Goal: Transaction & Acquisition: Purchase product/service

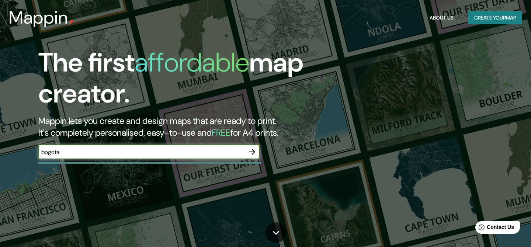
type input "bogota"
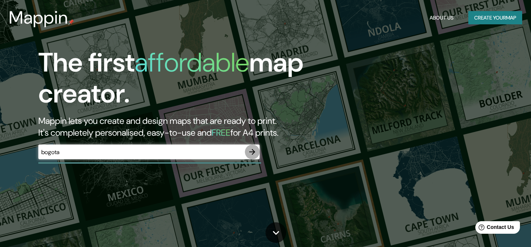
click at [256, 149] on icon "button" at bounding box center [252, 151] width 9 height 9
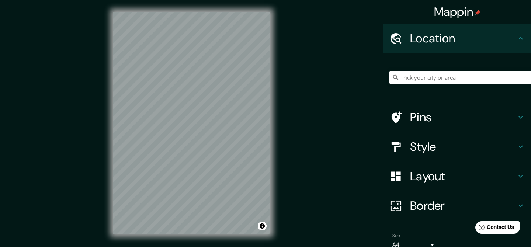
click at [455, 46] on h4 "Location" at bounding box center [463, 38] width 106 height 15
click at [434, 74] on input "Pick your city or area" at bounding box center [460, 77] width 142 height 13
click at [471, 78] on input "bogota" at bounding box center [460, 77] width 142 height 13
click at [431, 79] on input "bogota" at bounding box center [460, 77] width 142 height 13
type input "[GEOGRAPHIC_DATA], [GEOGRAPHIC_DATA]"
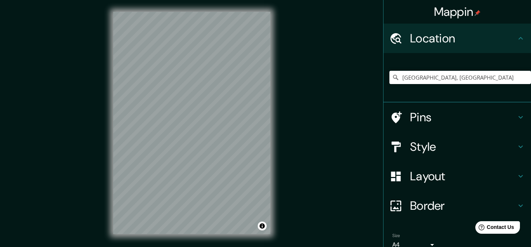
click at [424, 147] on h4 "Style" at bounding box center [463, 146] width 106 height 15
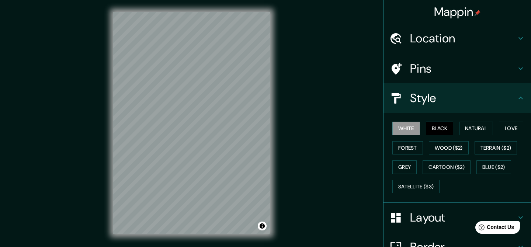
click at [440, 127] on button "Black" at bounding box center [440, 129] width 28 height 14
click at [479, 133] on button "Natural" at bounding box center [476, 129] width 34 height 14
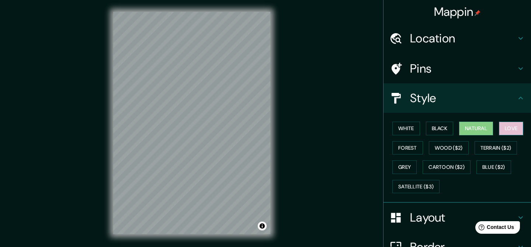
click at [512, 131] on button "Love" at bounding box center [511, 129] width 24 height 14
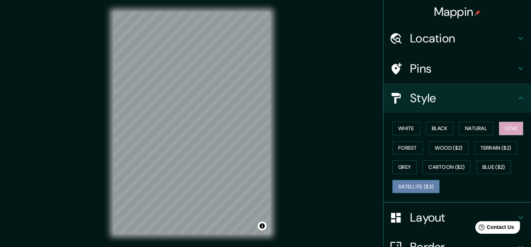
click at [422, 186] on button "Satellite ($3)" at bounding box center [415, 187] width 47 height 14
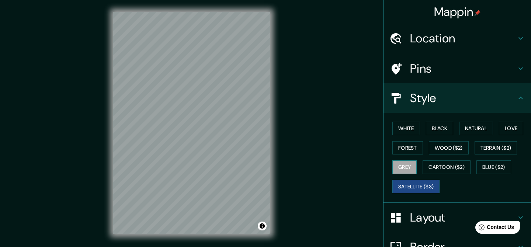
click at [408, 167] on button "Grey" at bounding box center [404, 167] width 24 height 14
click at [413, 152] on button "Forest" at bounding box center [407, 148] width 31 height 14
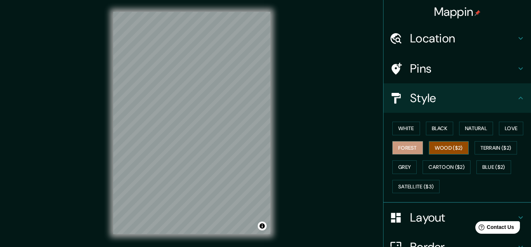
click at [451, 151] on button "Wood ($2)" at bounding box center [449, 148] width 40 height 14
click at [487, 147] on button "Terrain ($2)" at bounding box center [496, 148] width 43 height 14
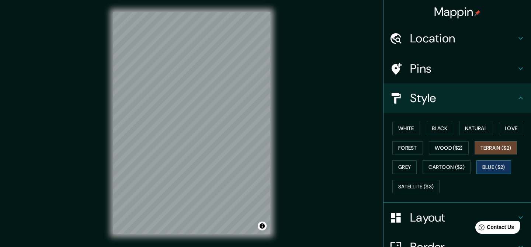
click at [493, 167] on button "Blue ($2)" at bounding box center [493, 167] width 35 height 14
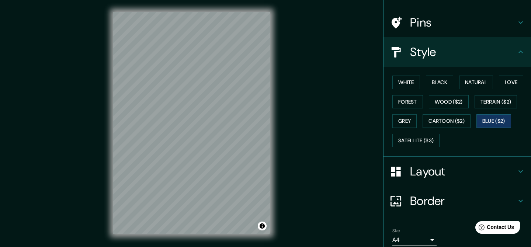
click at [447, 173] on h4 "Layout" at bounding box center [463, 171] width 106 height 15
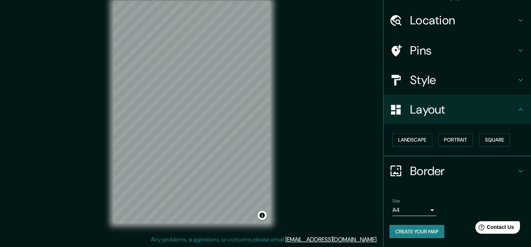
scroll to position [18, 0]
click at [454, 161] on div "Border" at bounding box center [456, 170] width 147 height 29
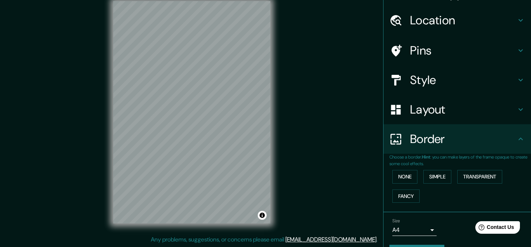
scroll to position [0, 0]
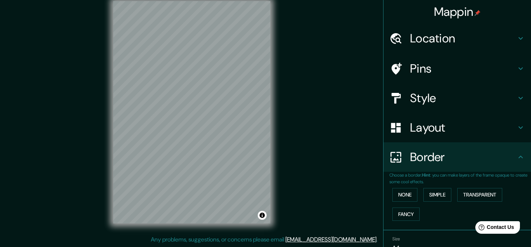
click at [459, 62] on h4 "Pins" at bounding box center [463, 68] width 106 height 15
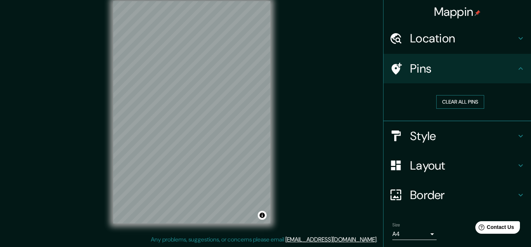
click at [463, 107] on button "Clear all pins" at bounding box center [460, 102] width 48 height 14
drag, startPoint x: 188, startPoint y: 95, endPoint x: 190, endPoint y: 107, distance: 11.3
click at [190, 107] on div at bounding box center [191, 107] width 6 height 6
click at [302, 135] on div "Mappin Location [GEOGRAPHIC_DATA], [GEOGRAPHIC_DATA] [GEOGRAPHIC_DATA] [GEOGRAP…" at bounding box center [265, 118] width 531 height 258
